Goal: Find specific page/section: Find specific page/section

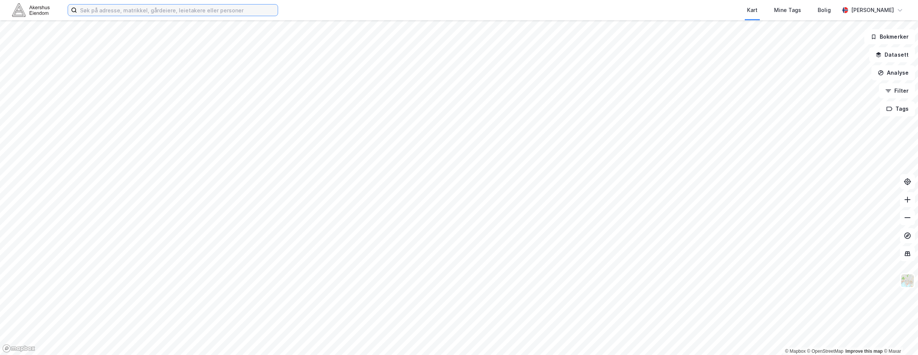
click at [107, 8] on input at bounding box center [177, 10] width 201 height 11
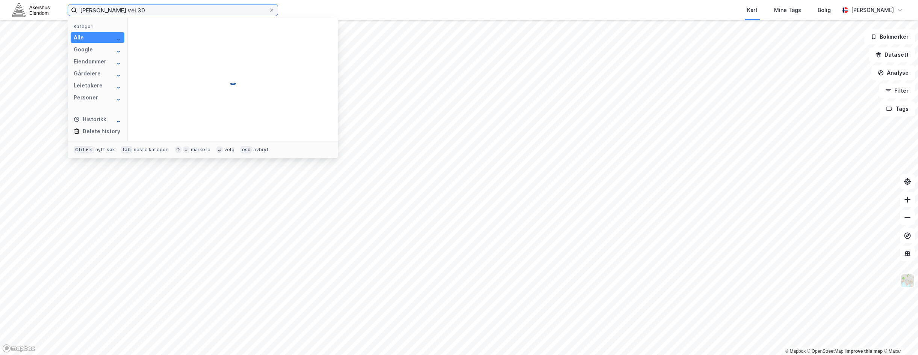
type input "[PERSON_NAME] vei 30"
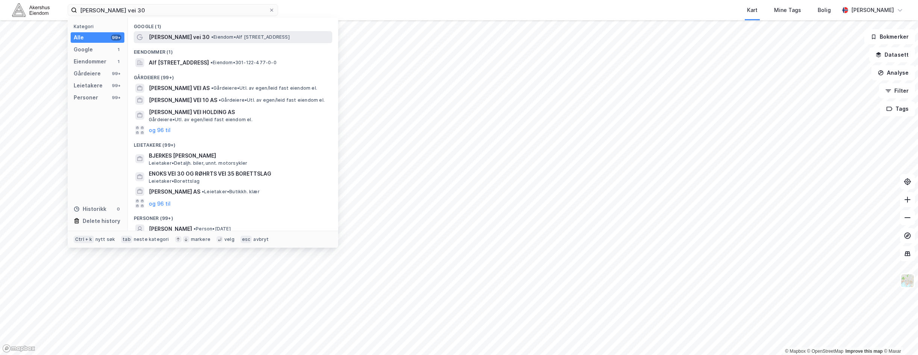
click at [241, 31] on div "[PERSON_NAME] vei 30 • Eiendom • [PERSON_NAME][STREET_ADDRESS]" at bounding box center [233, 37] width 198 height 12
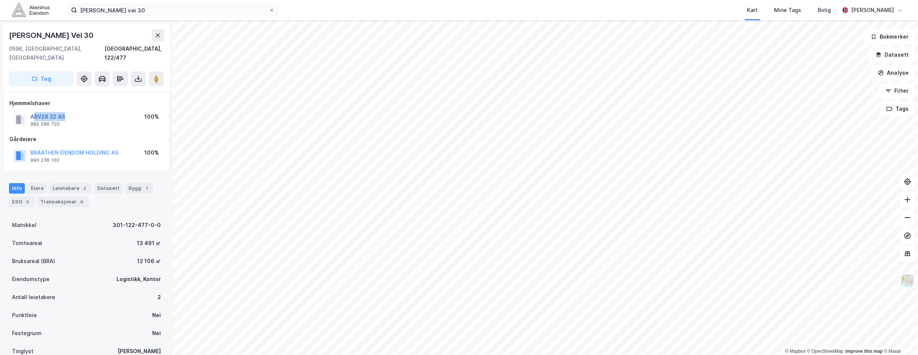
drag, startPoint x: 74, startPoint y: 106, endPoint x: 34, endPoint y: 107, distance: 40.2
click at [34, 111] on div "ABV28 32 AS 982 586 720 100%" at bounding box center [86, 120] width 154 height 18
click at [85, 117] on div "ABV28 32 AS 982 586 720 100%" at bounding box center [86, 120] width 154 height 18
drag, startPoint x: 74, startPoint y: 111, endPoint x: 26, endPoint y: 109, distance: 47.7
click at [26, 111] on div "ABV28 32 AS 982 586 720 100%" at bounding box center [86, 120] width 154 height 18
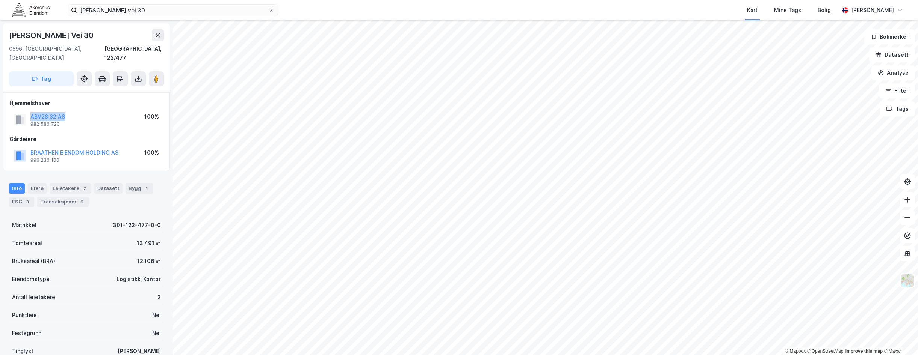
copy button "ABV28 32 AS"
